Goal: Find contact information: Find contact information

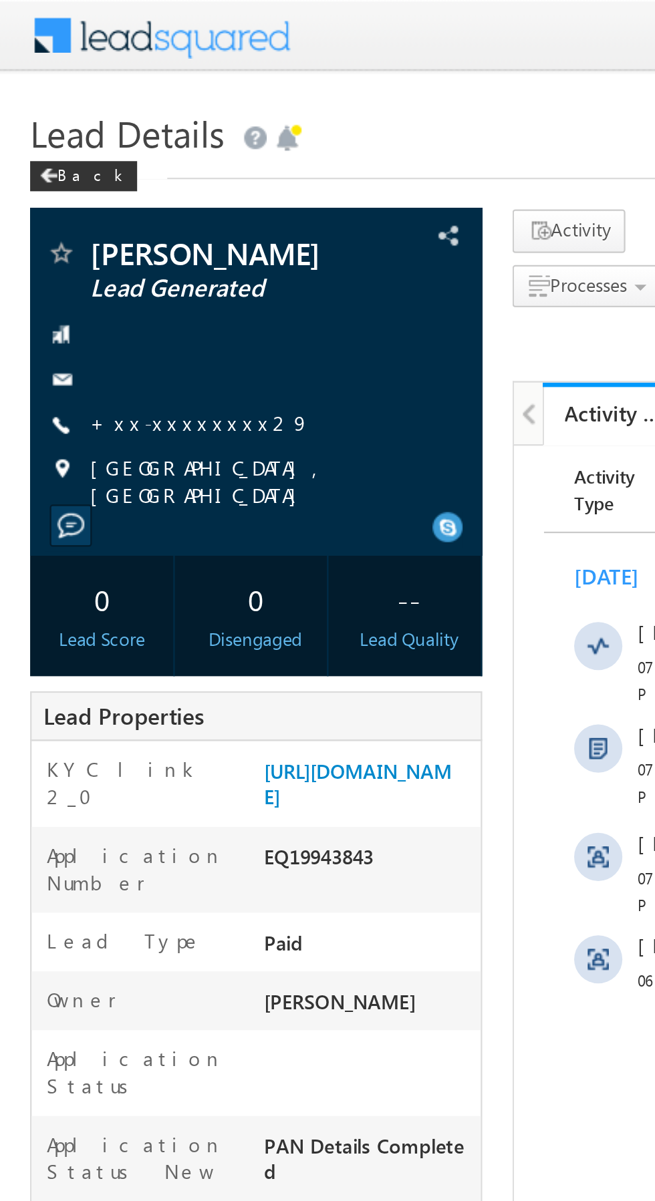
click at [75, 184] on link "+xx-xxxxxxxx29" at bounding box center [89, 187] width 98 height 11
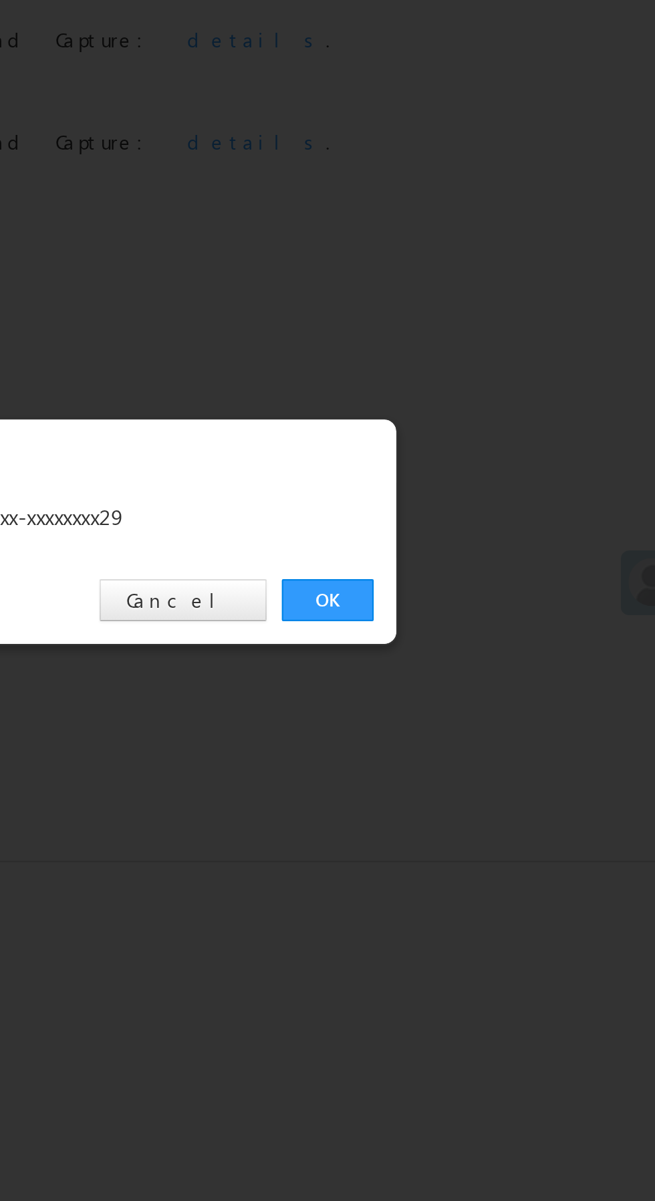
click at [494, 625] on link "OK" at bounding box center [491, 622] width 41 height 19
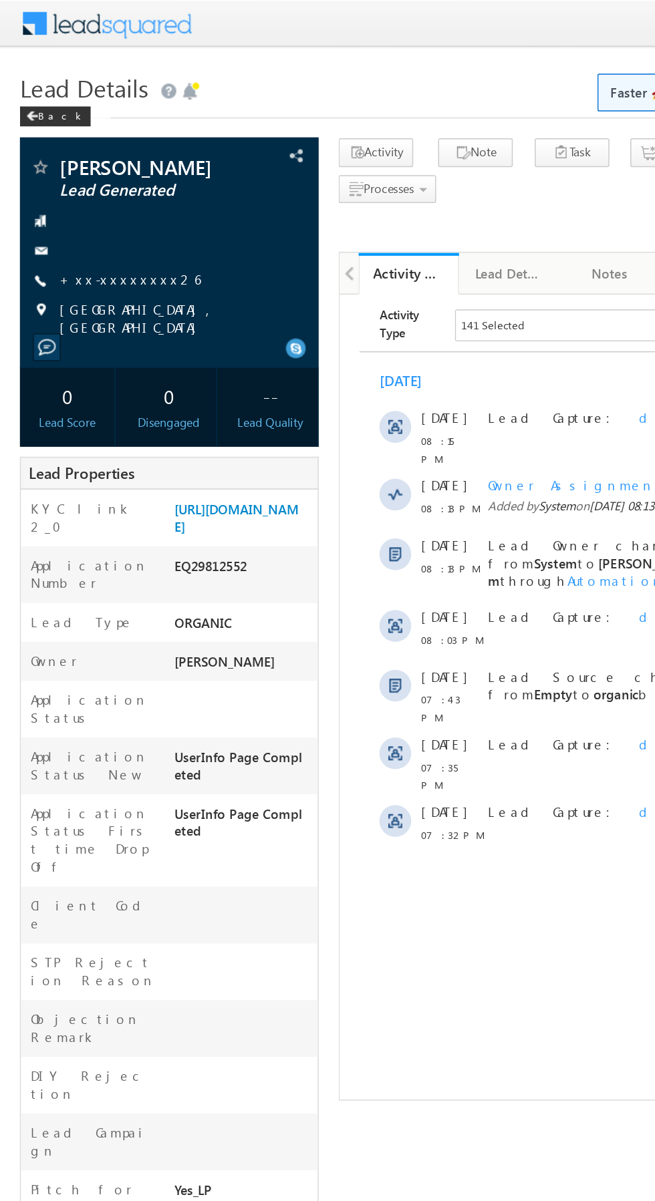
click at [83, 188] on link "+xx-xxxxxxxx26" at bounding box center [87, 187] width 94 height 11
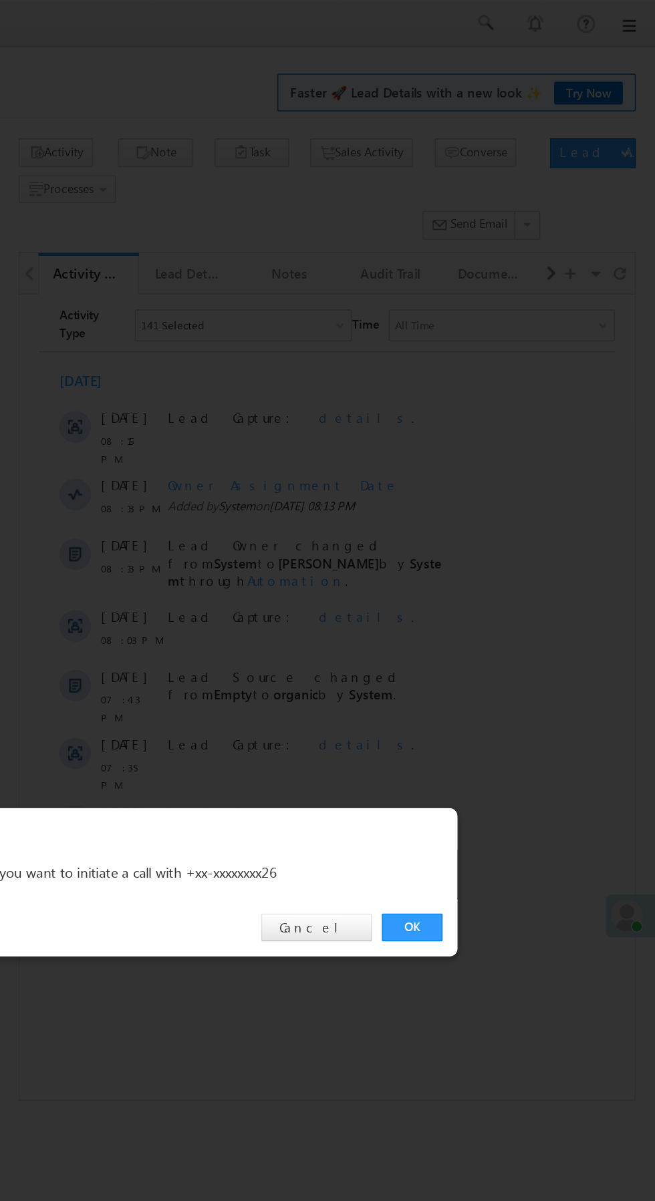
click at [482, 614] on link "OK" at bounding box center [491, 622] width 41 height 19
